Goal: Task Accomplishment & Management: Manage account settings

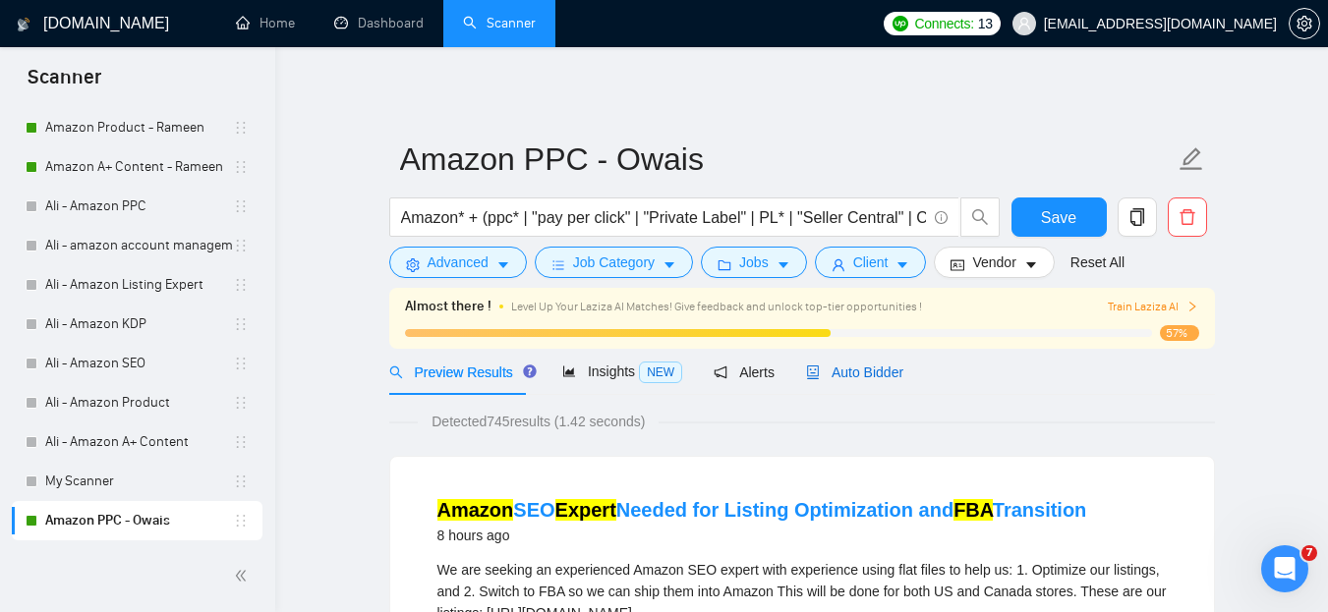
drag, startPoint x: 855, startPoint y: 374, endPoint x: 865, endPoint y: 366, distance: 12.6
click at [855, 374] on span "Auto Bidder" at bounding box center [854, 373] width 97 height 16
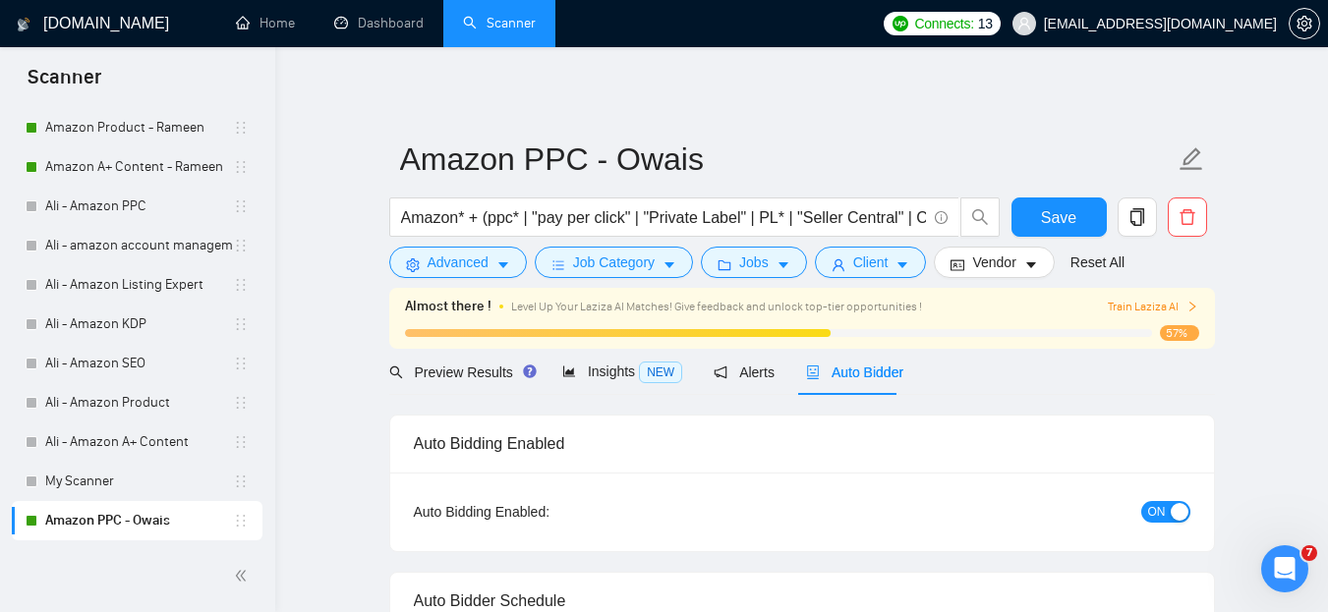
radio input "false"
radio input "true"
checkbox input "true"
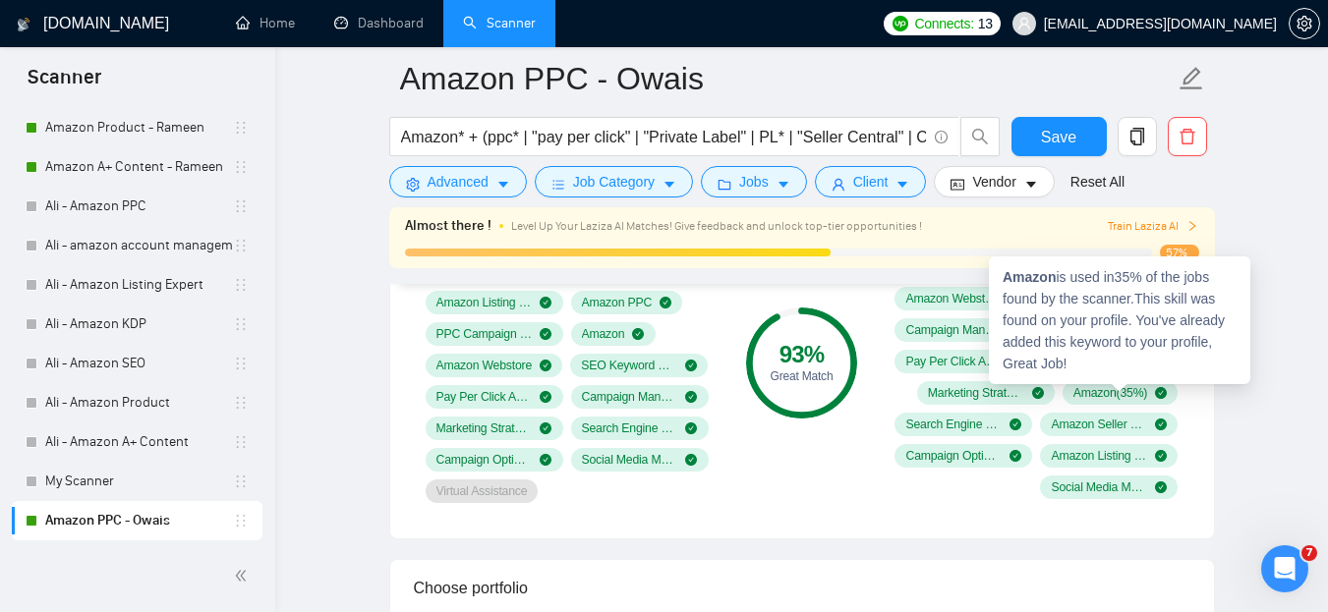
scroll to position [1573, 0]
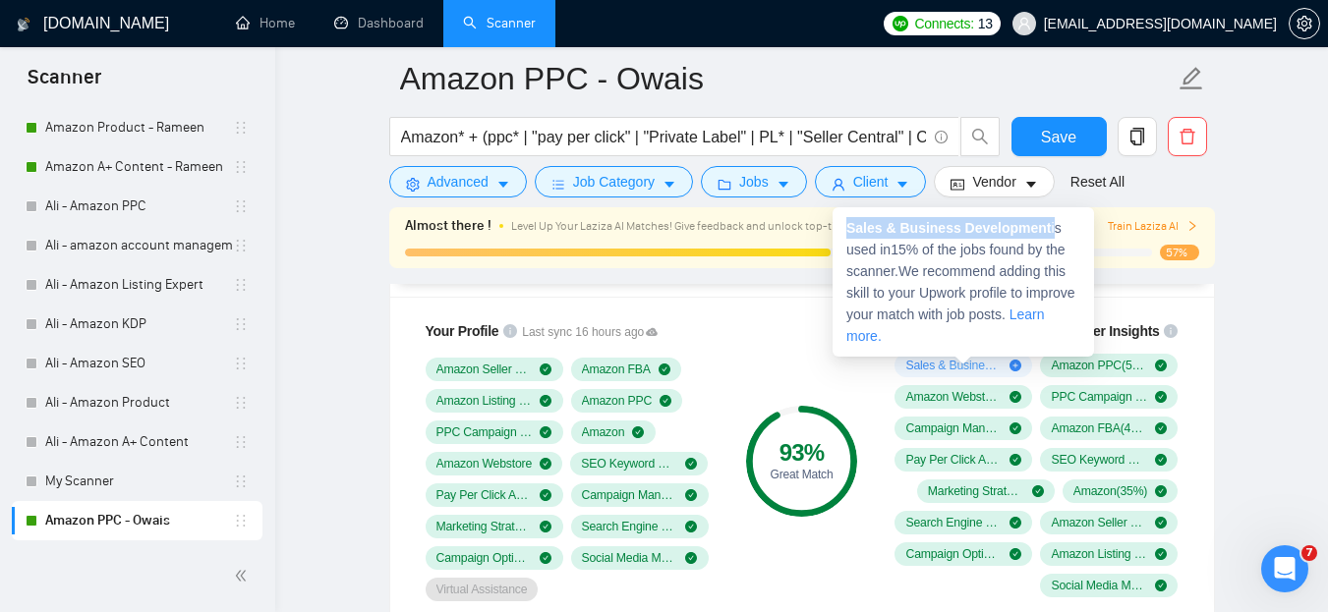
drag, startPoint x: 849, startPoint y: 225, endPoint x: 1047, endPoint y: 227, distance: 197.6
click at [1047, 227] on span "Sales & Business Development is used in 15 % of the jobs found by the scanner. …" at bounding box center [960, 282] width 229 height 124
copy span "Sales & Business Development"
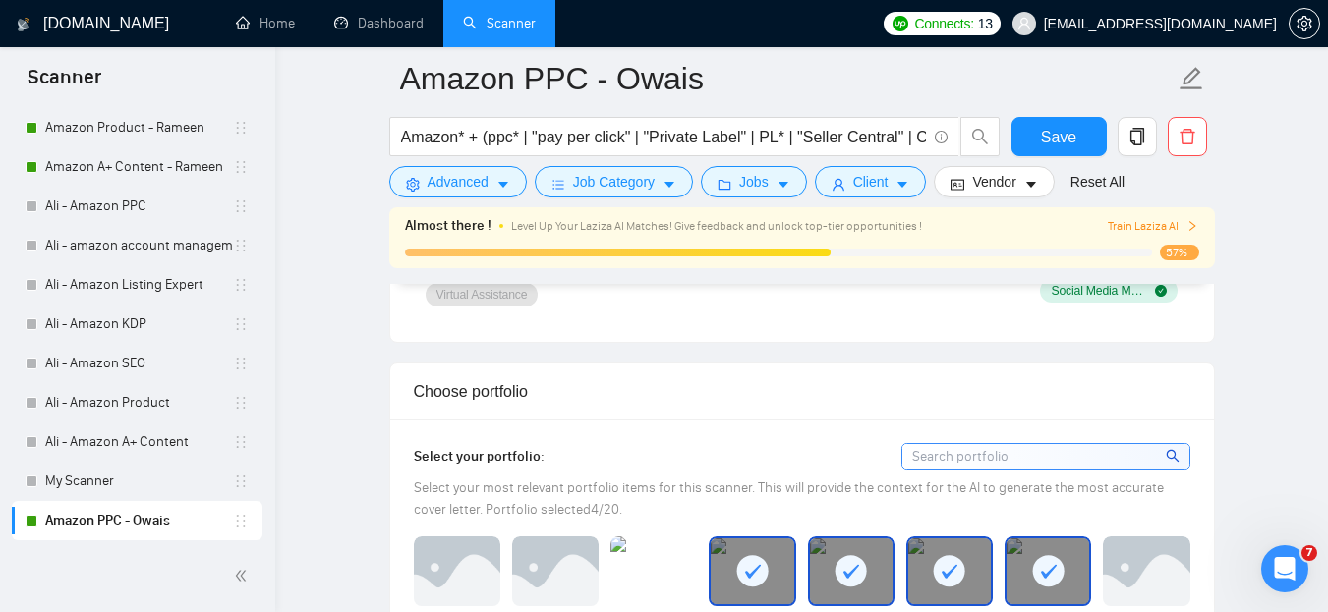
scroll to position [1966, 0]
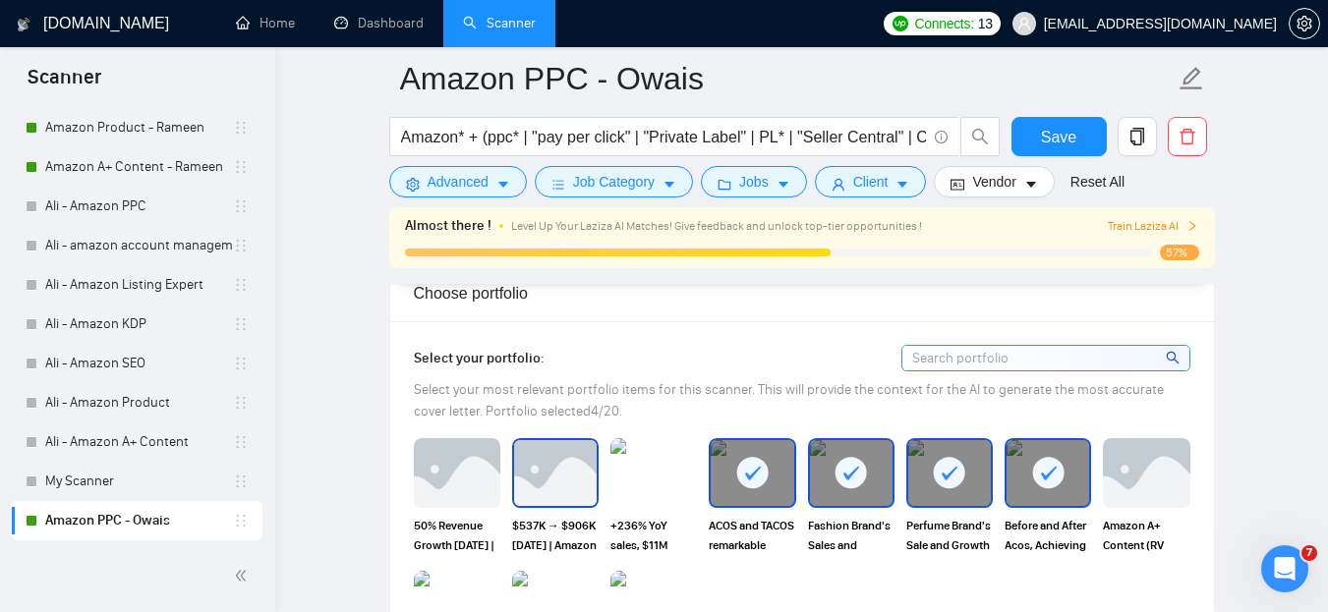
click at [561, 500] on img at bounding box center [555, 472] width 83 height 65
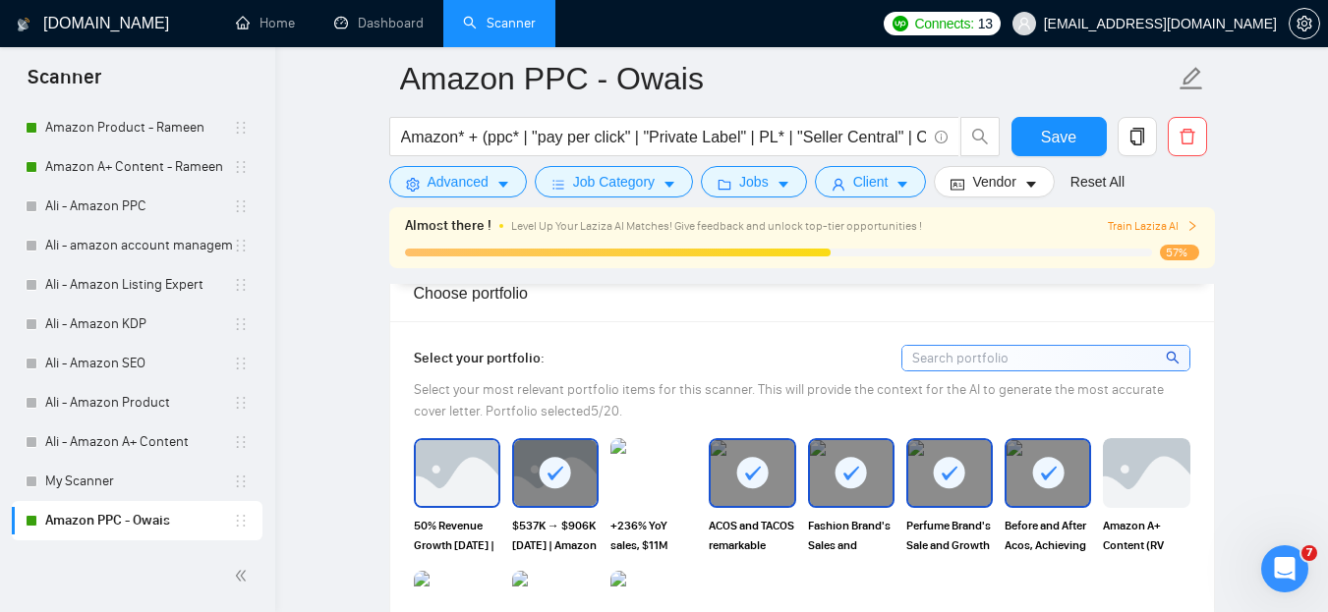
click at [450, 488] on img at bounding box center [457, 472] width 83 height 65
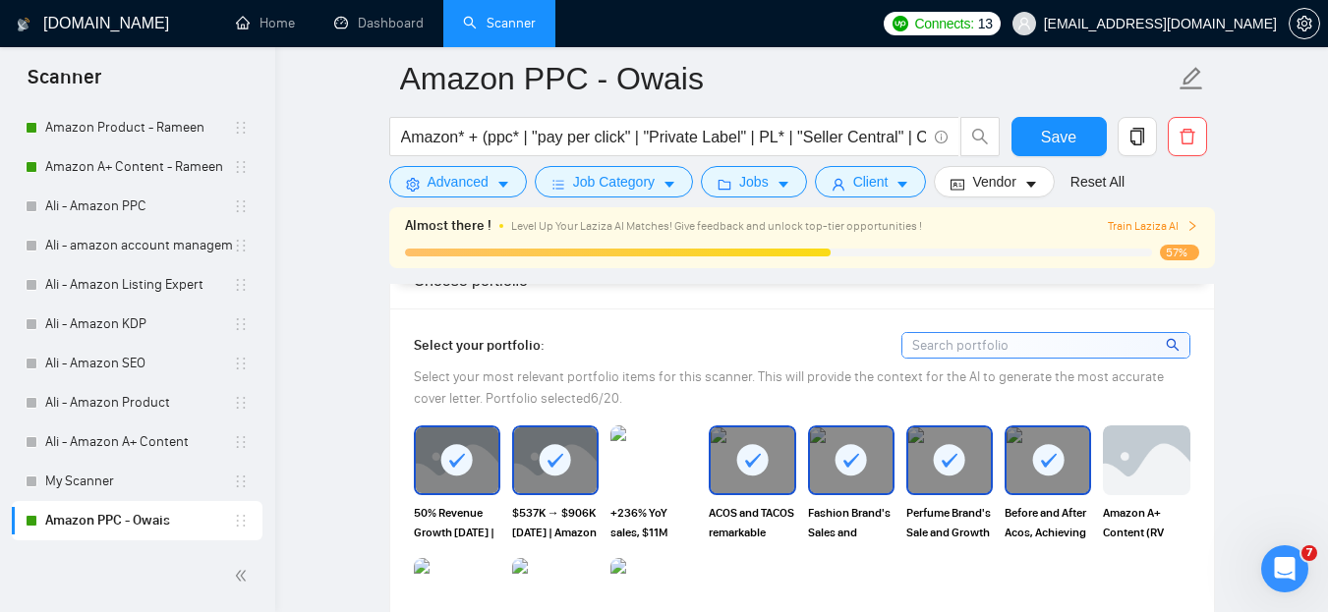
scroll to position [2064, 0]
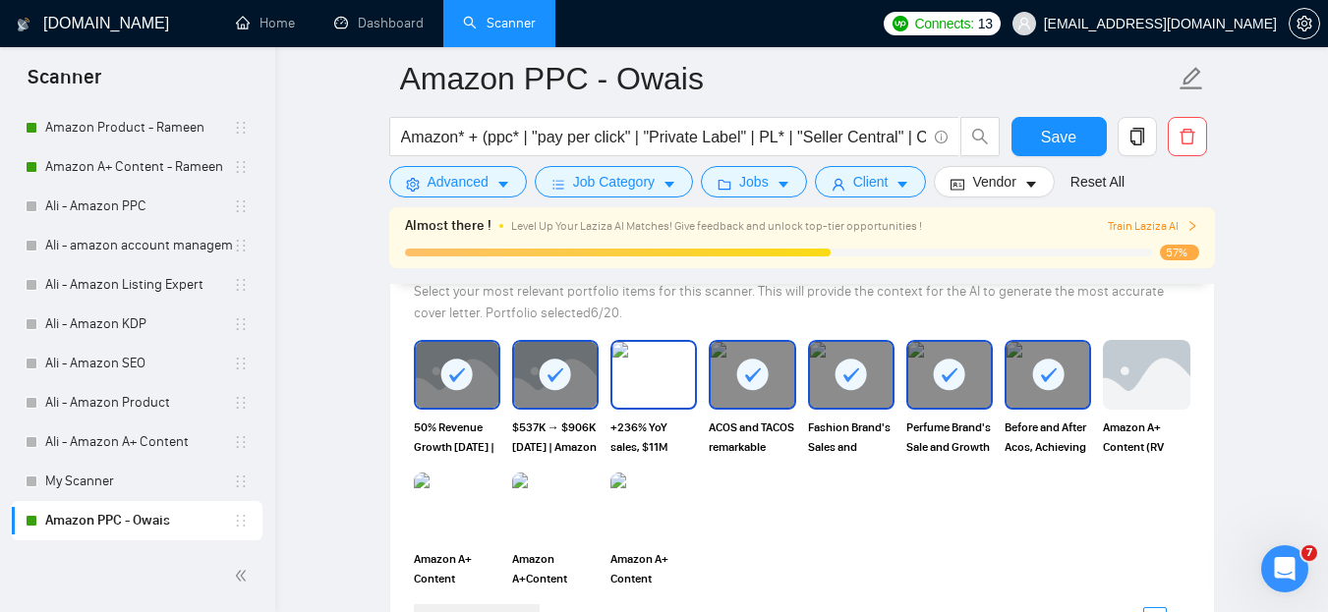
click at [638, 392] on img at bounding box center [653, 374] width 83 height 65
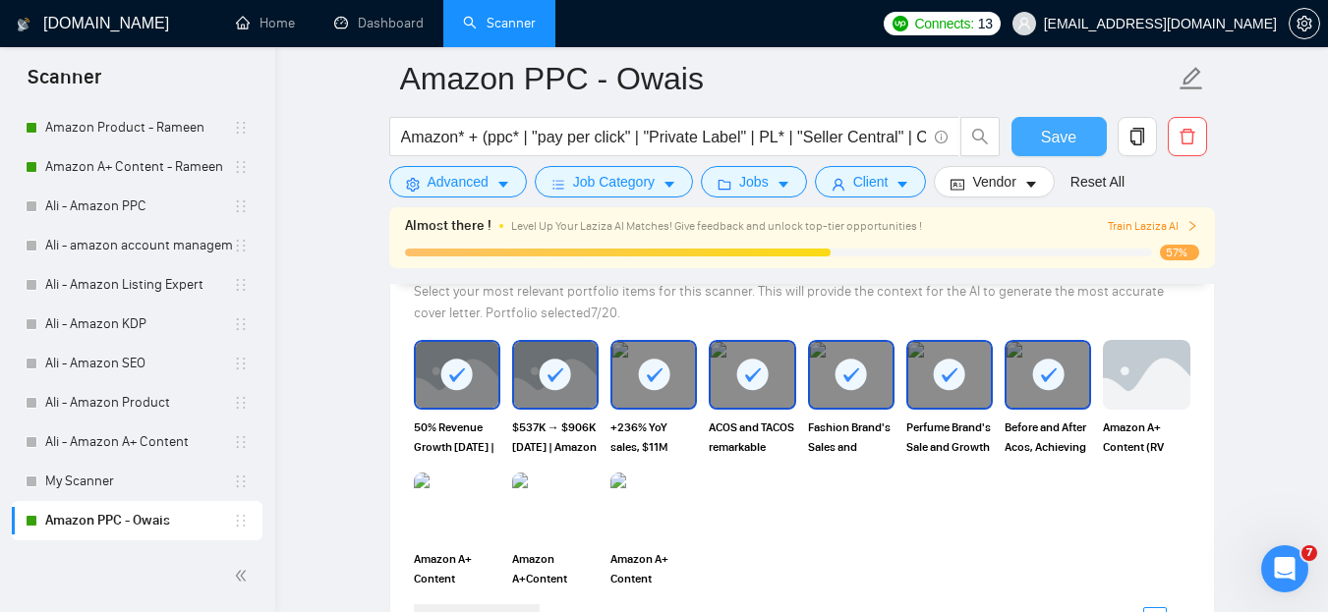
click at [1065, 136] on span "Save" at bounding box center [1058, 137] width 35 height 25
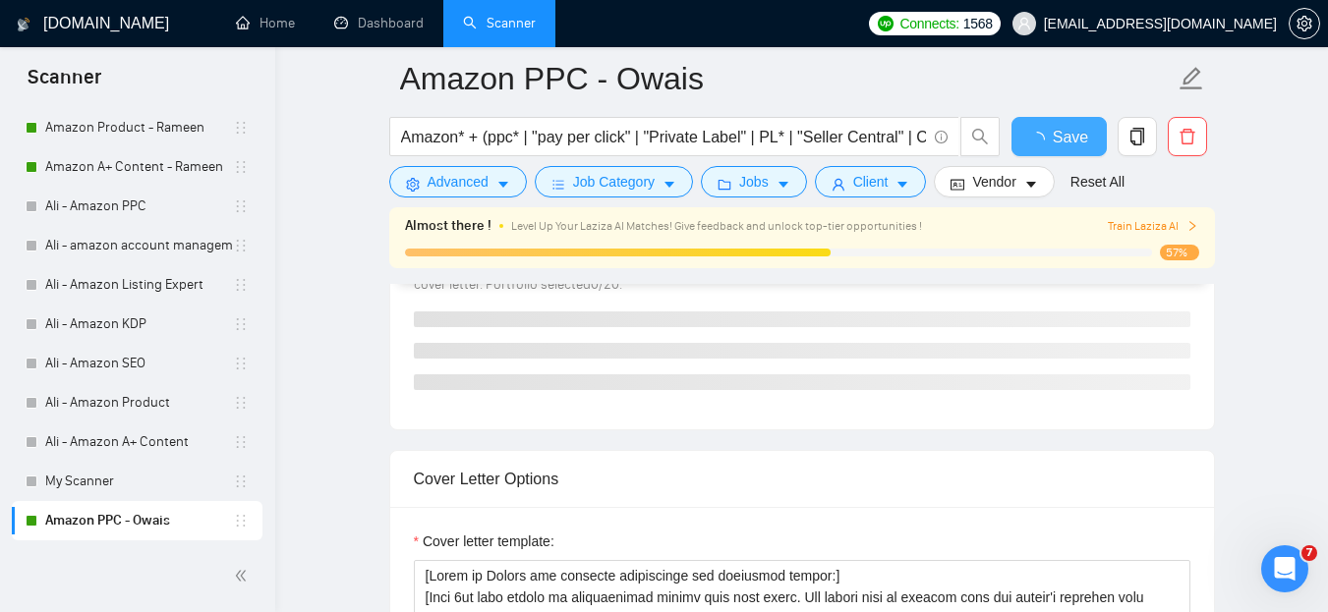
checkbox input "true"
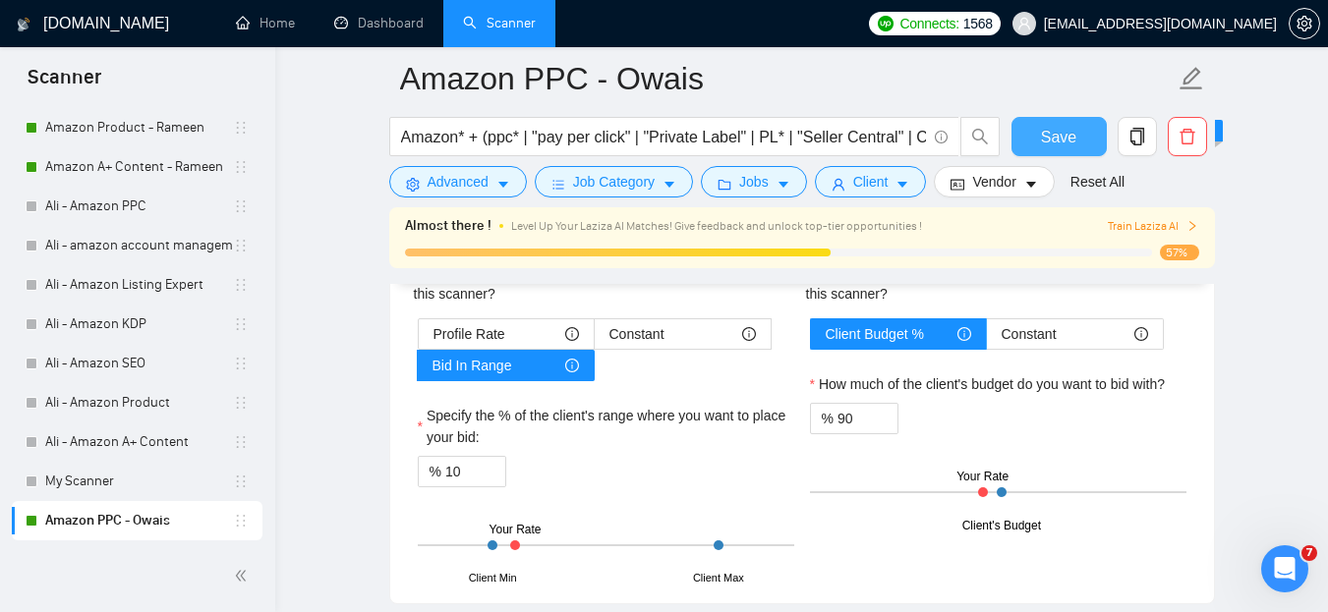
scroll to position [3539, 0]
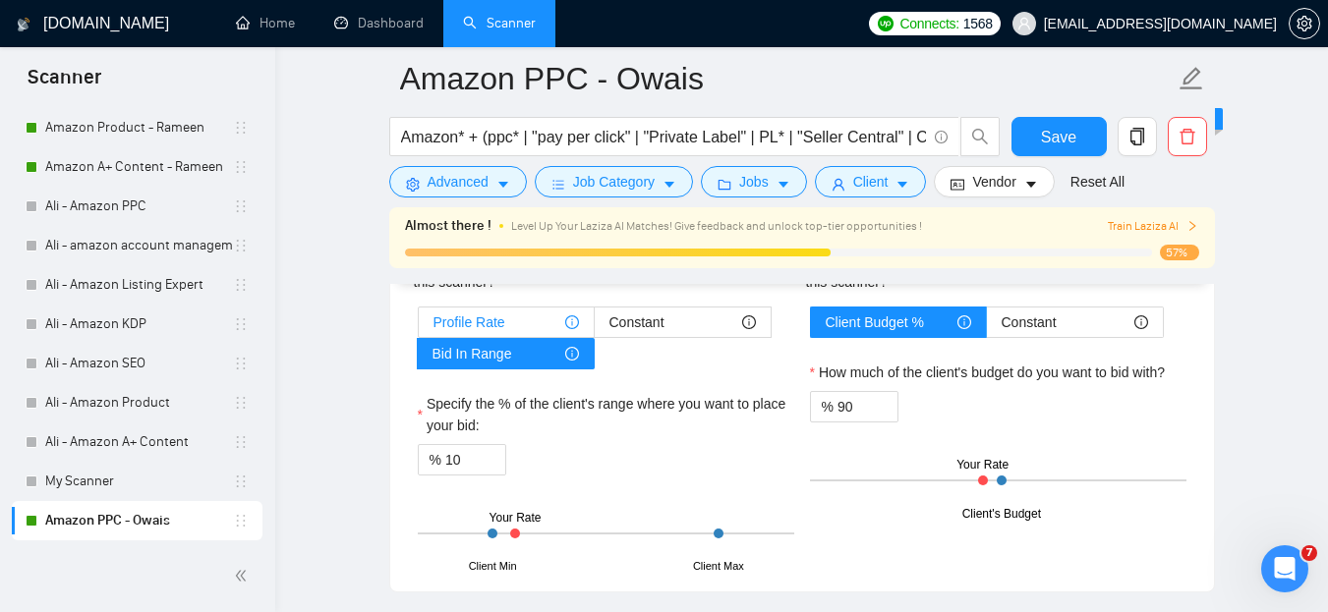
click at [498, 318] on span "Profile Rate" at bounding box center [470, 322] width 72 height 29
click at [419, 327] on input "Profile Rate" at bounding box center [419, 327] width 0 height 0
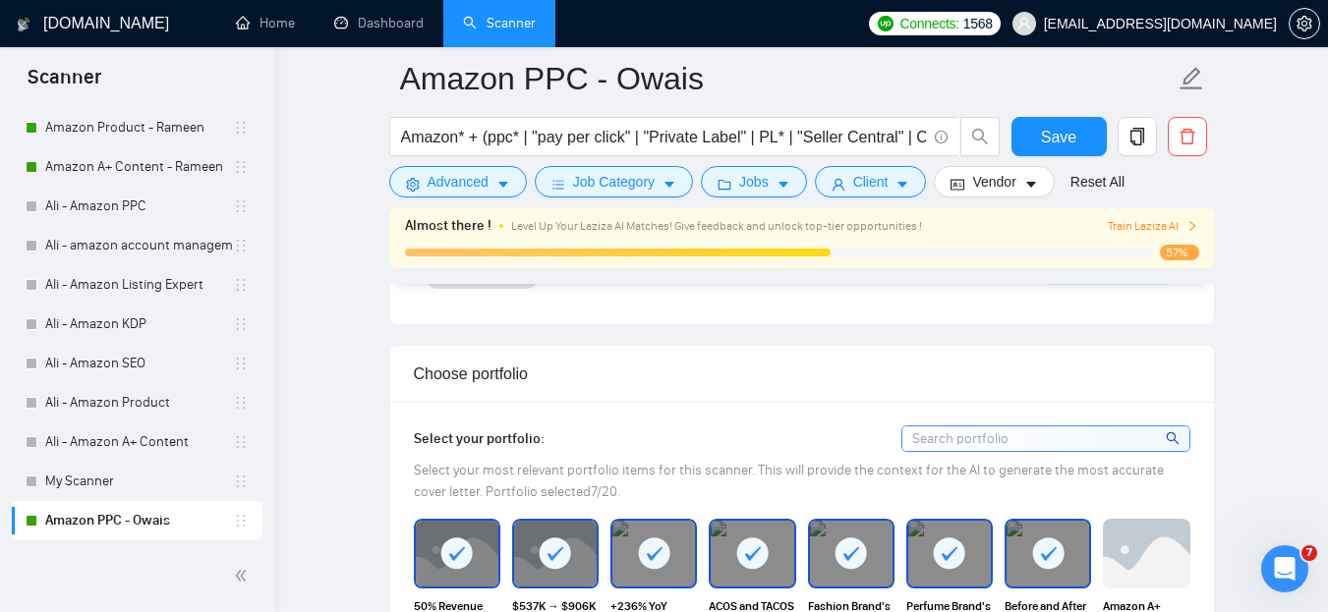
scroll to position [1868, 0]
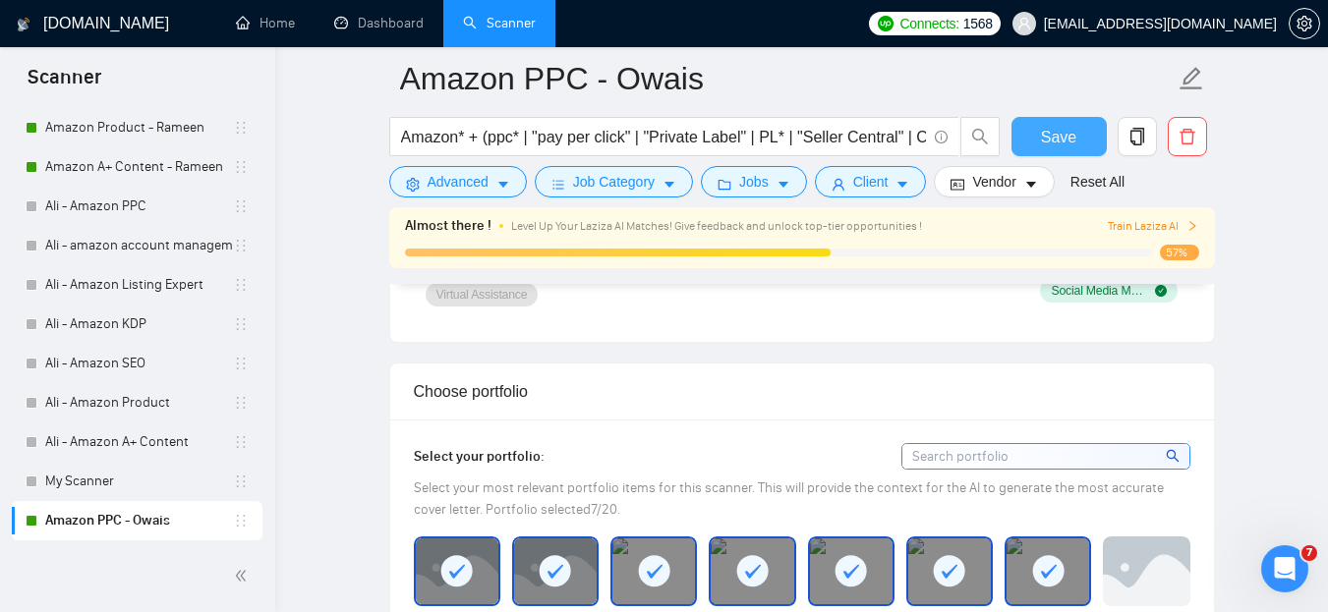
click at [1060, 146] on span "Save" at bounding box center [1058, 137] width 35 height 25
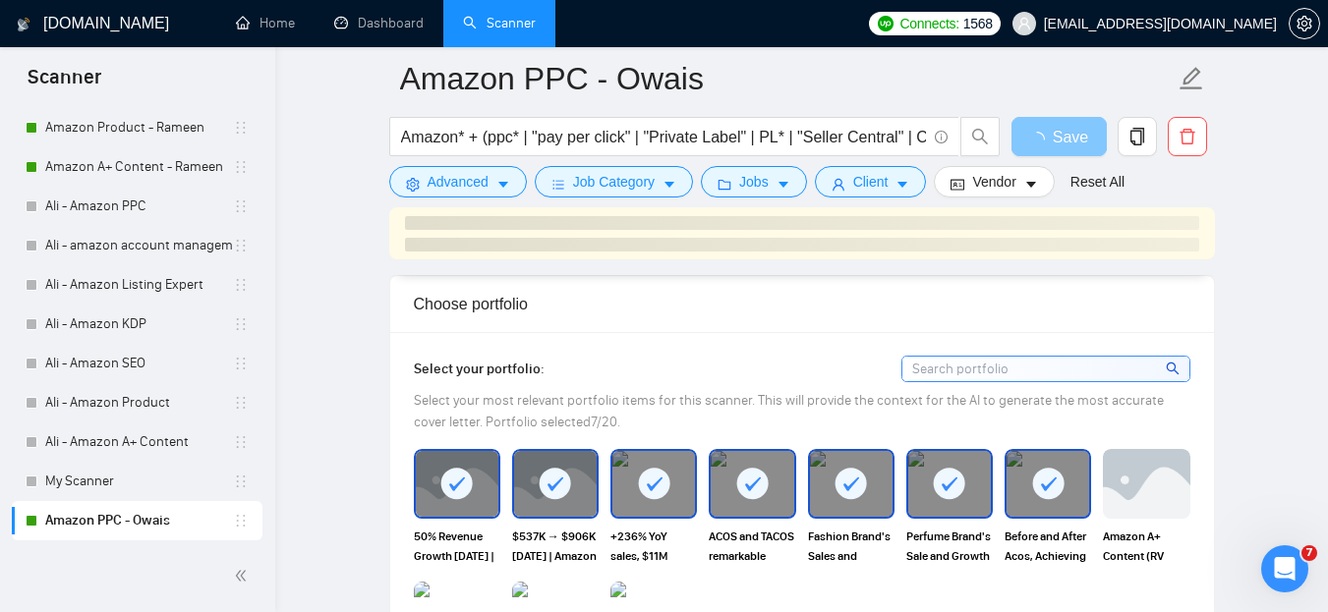
scroll to position [1573, 0]
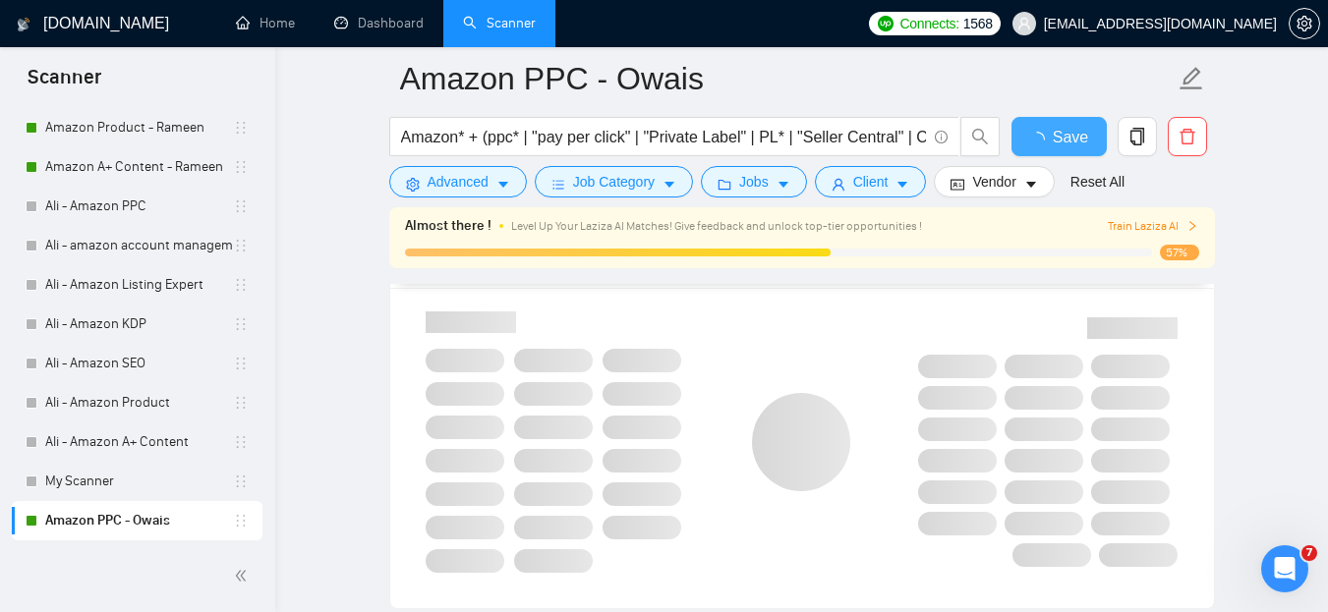
checkbox input "true"
